Goal: Check status: Check status

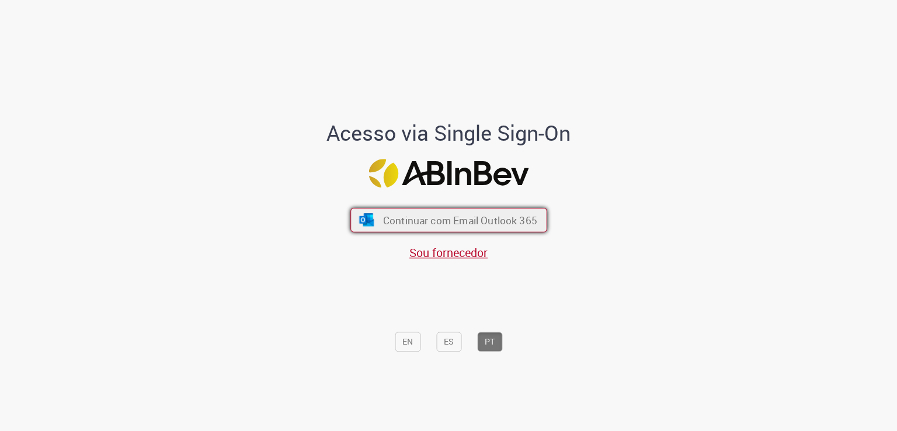
click at [480, 223] on span "Continuar com Email Outlook 365" at bounding box center [460, 220] width 154 height 13
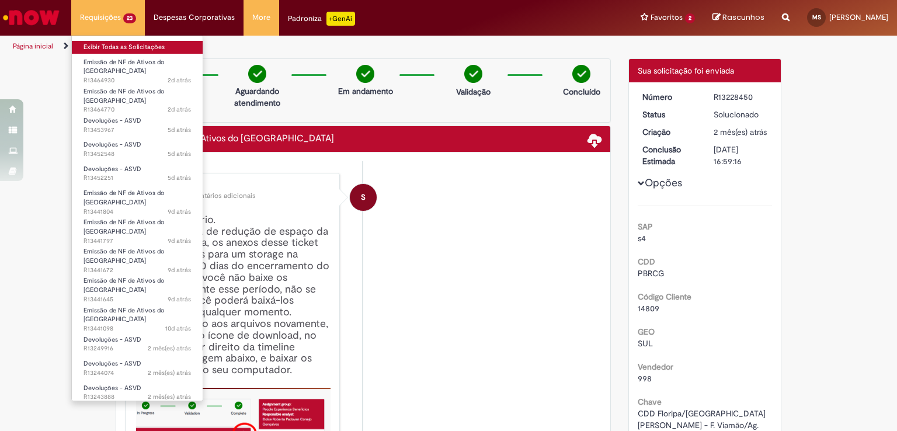
click at [106, 45] on link "Exibir Todas as Solicitações" at bounding box center [137, 47] width 131 height 13
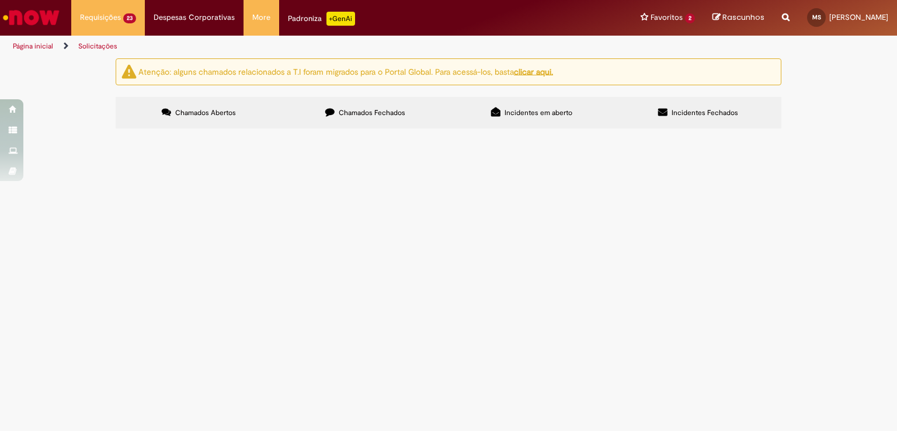
click at [339, 117] on span "Chamados Fechados" at bounding box center [372, 112] width 67 height 9
click at [0, 0] on span "retorno as ZAFFARI NOVA STA RITA 29/08/25 6101985263 cte 114895 RTH7I65 FLG6F87" at bounding box center [0, 0] width 0 height 0
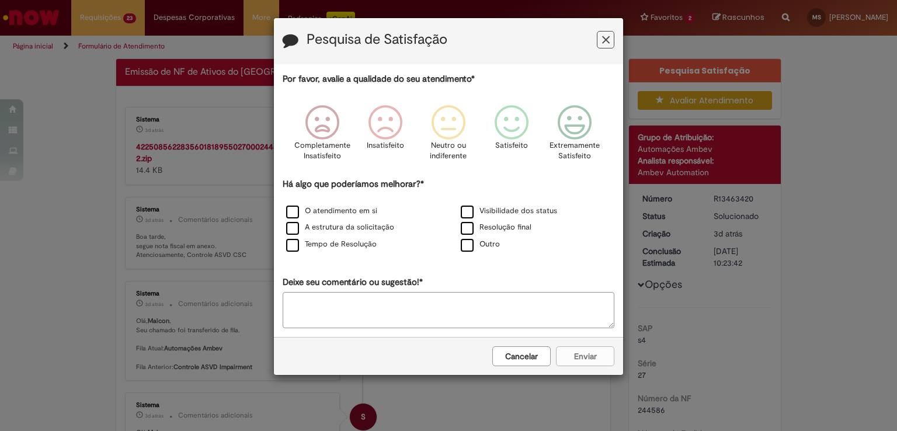
click at [609, 37] on icon "Feedback" at bounding box center [606, 40] width 8 height 12
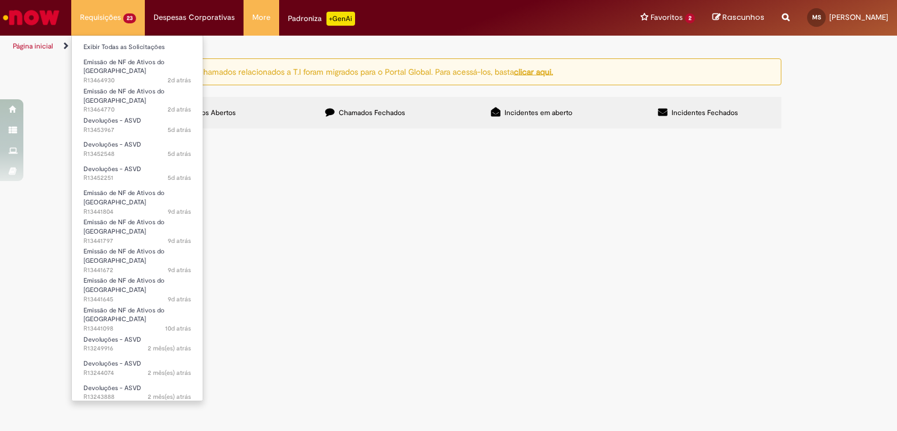
click at [136, 40] on li "Exibir Todas as Solicitações" at bounding box center [137, 46] width 131 height 15
click at [137, 43] on link "Exibir Todas as Solicitações" at bounding box center [137, 47] width 131 height 13
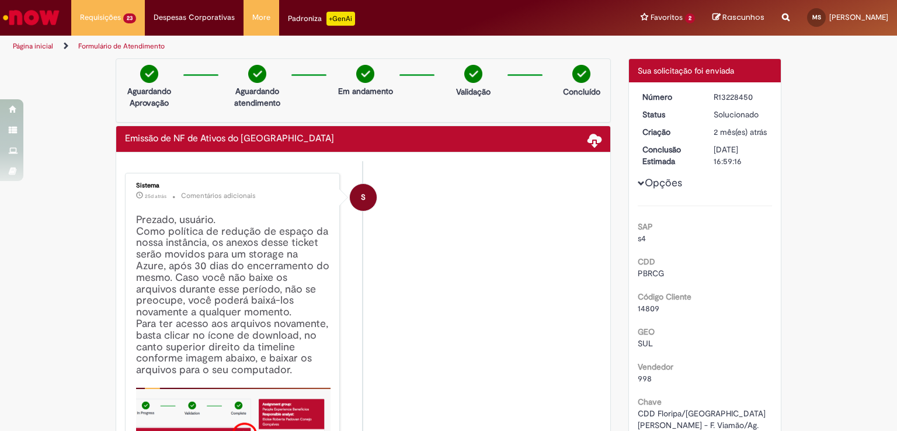
click at [33, 11] on img "Ir para a Homepage" at bounding box center [31, 17] width 60 height 23
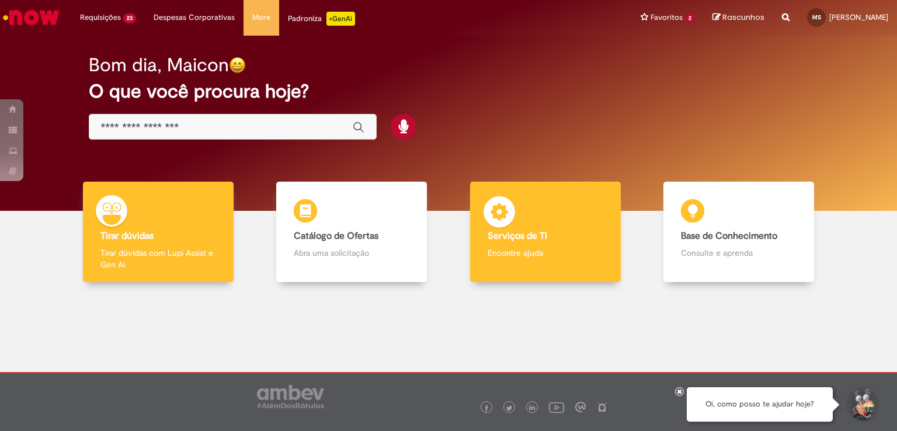
click at [565, 219] on div "Serviços de TI Serviços de TI Encontre ajuda" at bounding box center [545, 232] width 151 height 101
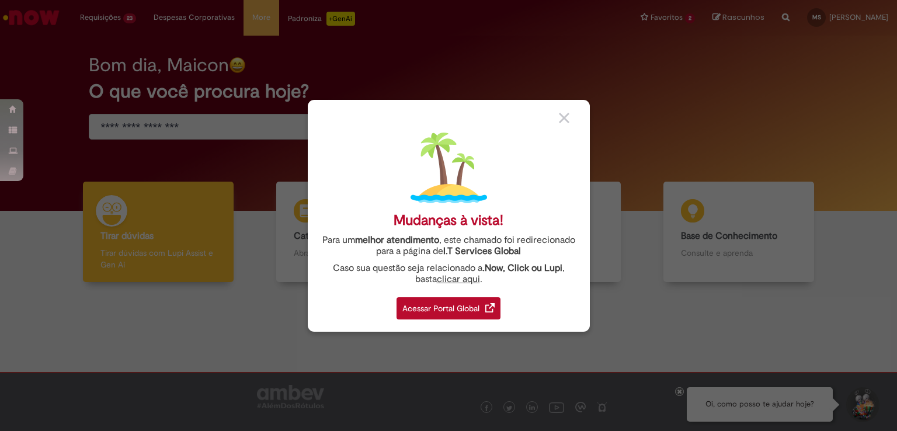
click at [476, 309] on div "Acessar Portal Global" at bounding box center [449, 308] width 104 height 22
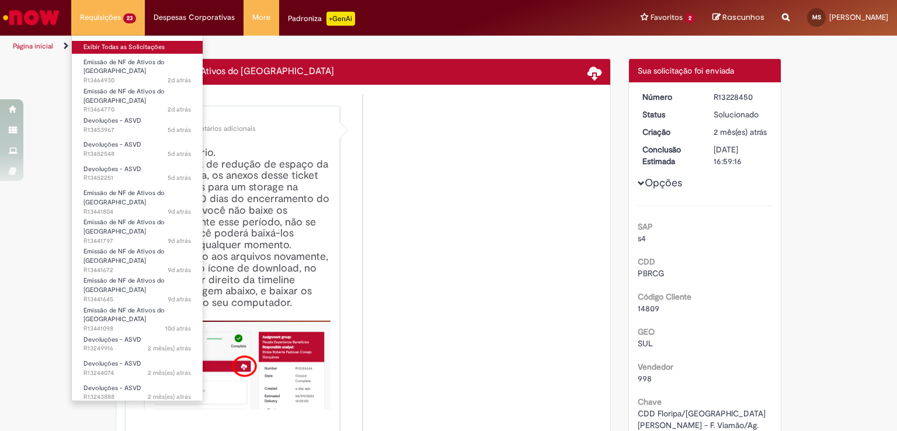
click at [140, 52] on link "Exibir Todas as Solicitações" at bounding box center [137, 47] width 131 height 13
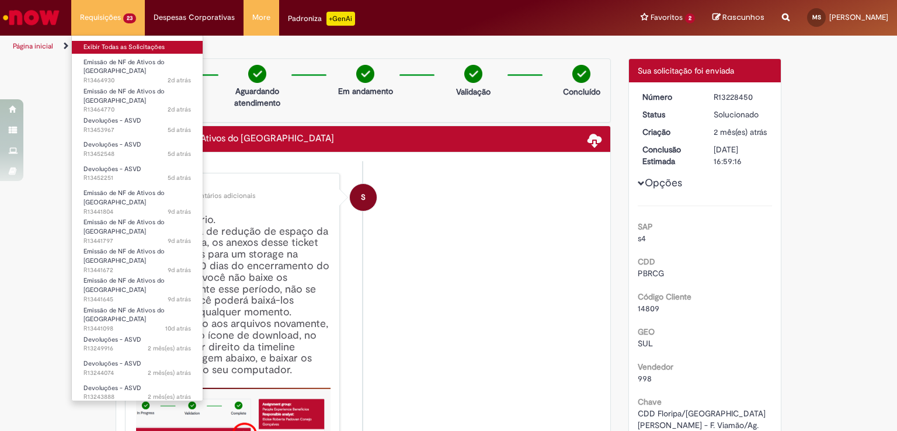
click at [141, 51] on link "Exibir Todas as Solicitações" at bounding box center [137, 47] width 131 height 13
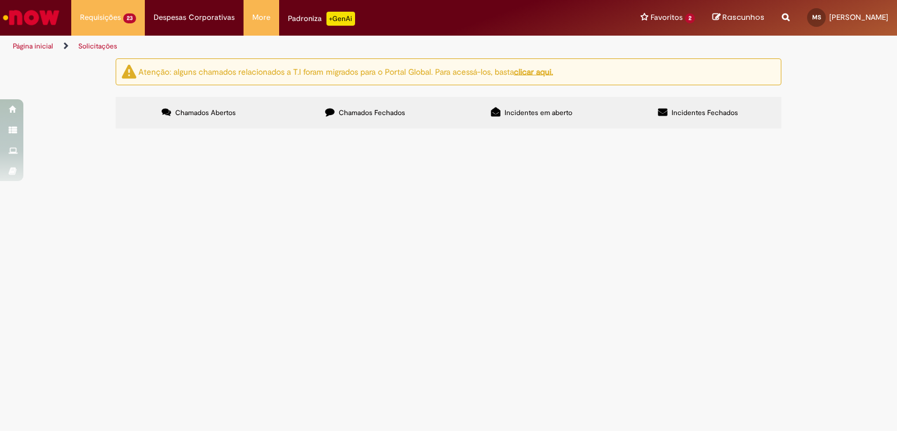
click at [359, 113] on span "Chamados Fechados" at bounding box center [372, 112] width 67 height 9
click at [0, 0] on link "2" at bounding box center [0, 0] width 0 height 0
click at [0, 0] on span "6101973172 CARREFOUR CENTRAL FZO3J92" at bounding box center [0, 0] width 0 height 0
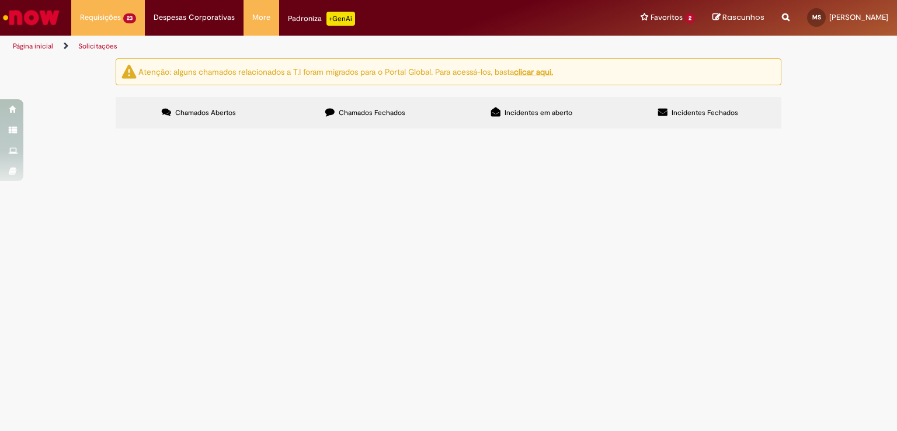
click at [0, 0] on span "6101973172 CARREFOUR CENTRAL FZO3J92" at bounding box center [0, 0] width 0 height 0
click at [0, 0] on span "Emissão de NF de Ativos do [GEOGRAPHIC_DATA]" at bounding box center [0, 0] width 0 height 0
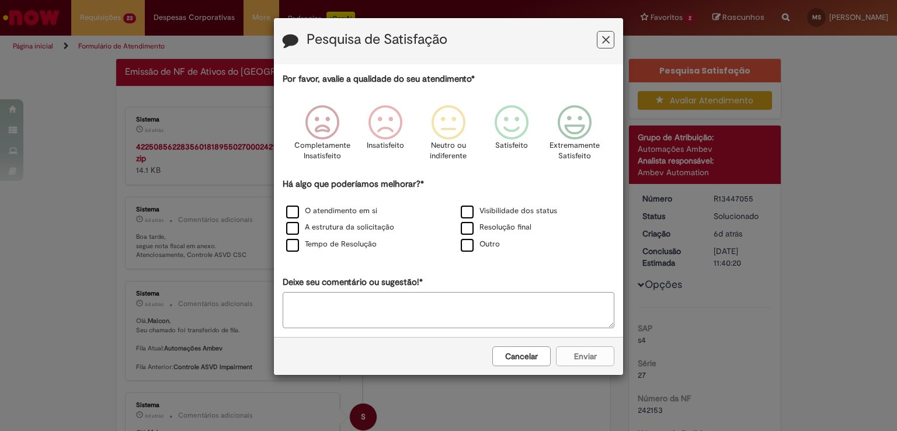
click at [605, 39] on icon "Feedback" at bounding box center [606, 40] width 8 height 12
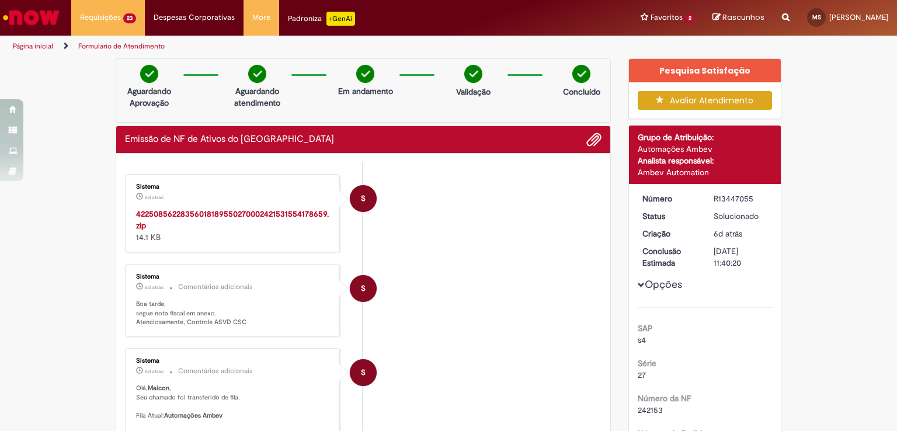
click at [280, 213] on strong "42250856228356018189550270002421531554178659.zip" at bounding box center [232, 219] width 193 height 22
